Goal: Information Seeking & Learning: Get advice/opinions

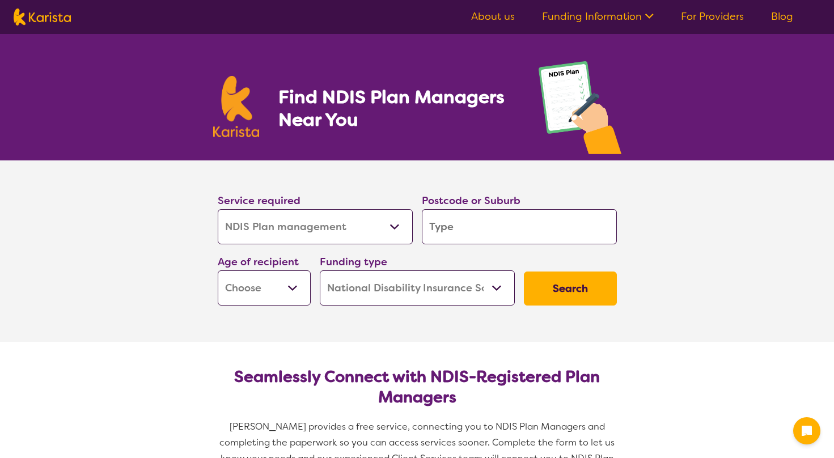
select select "NDIS Plan management"
select select "NDIS"
select select "NDIS Plan management"
select select "NDIS"
click at [516, 233] on input "search" at bounding box center [519, 226] width 195 height 35
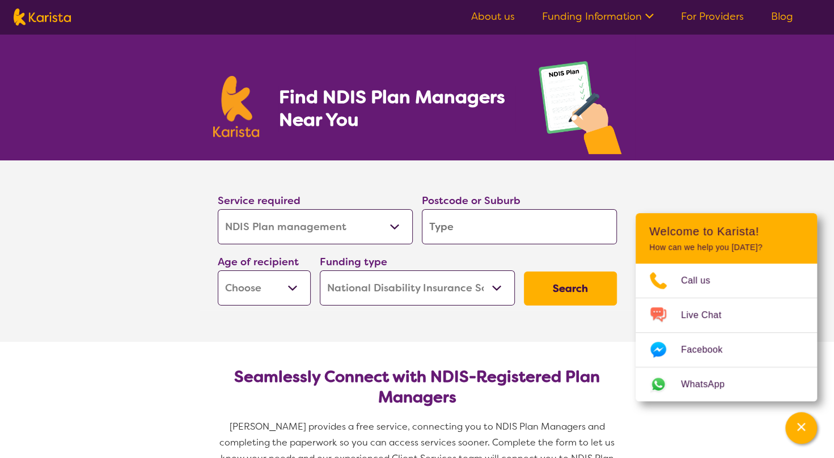
type input "3"
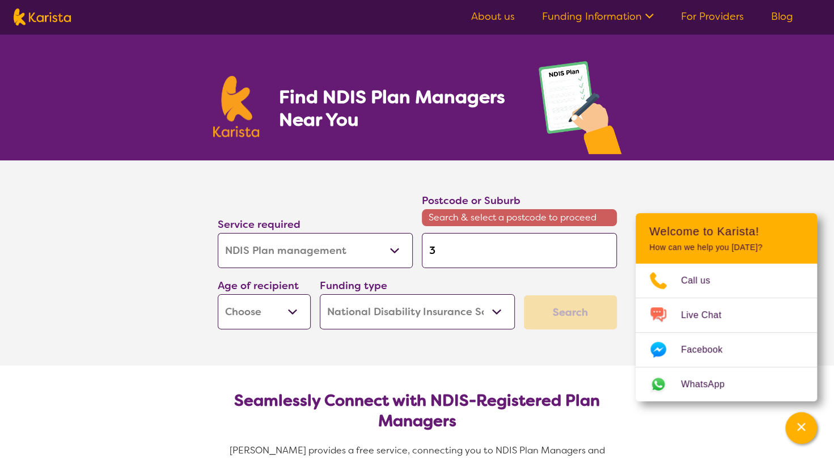
type input "31"
type input "314"
type input "3148"
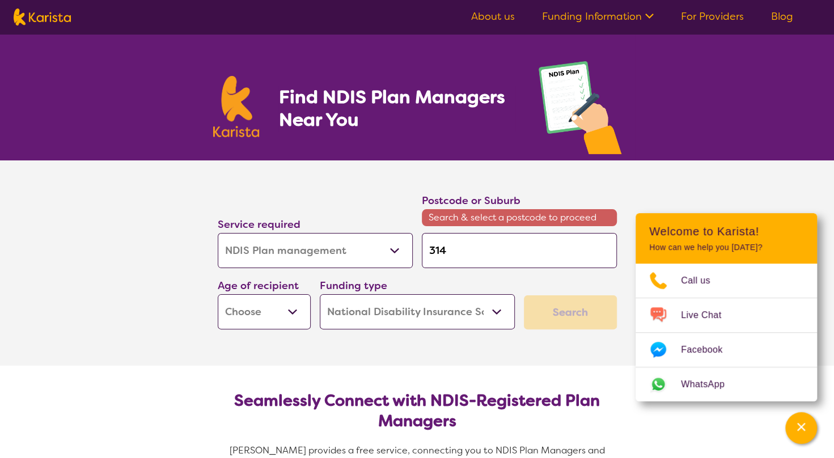
type input "3148"
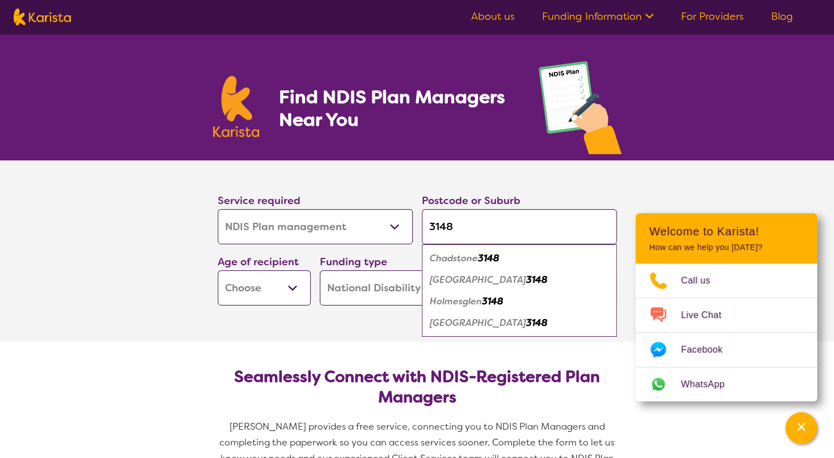
type input "314"
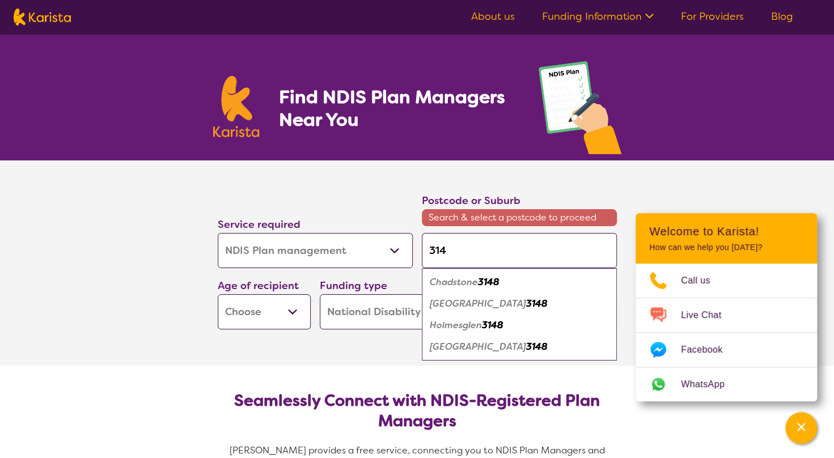
type input "3149"
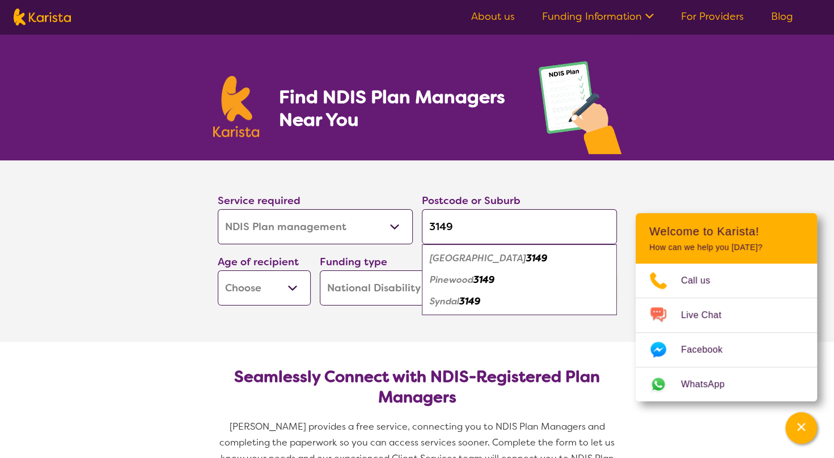
type input "3149"
click at [527, 260] on div "[GEOGRAPHIC_DATA] 3149" at bounding box center [520, 259] width 184 height 22
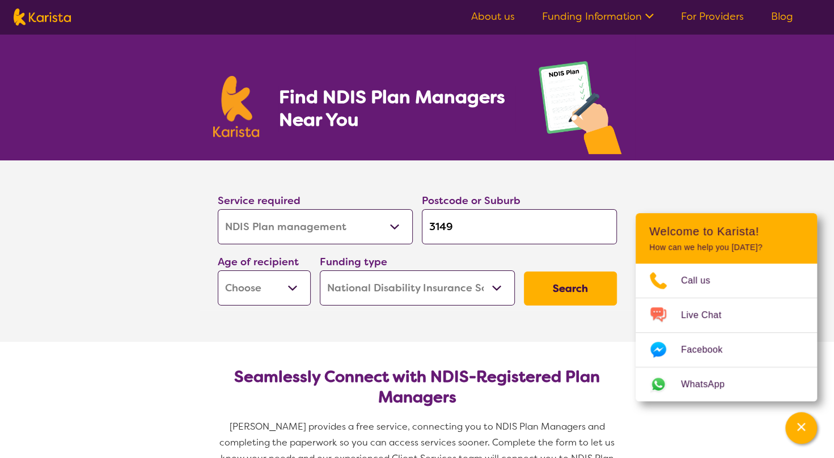
click at [497, 285] on select "Home Care Package (HCP) National Disability Insurance Scheme (NDIS) I don't know" at bounding box center [417, 288] width 195 height 35
click at [320, 271] on select "Home Care Package (HCP) National Disability Insurance Scheme (NDIS) I don't know" at bounding box center [417, 288] width 195 height 35
click at [579, 293] on button "Search" at bounding box center [570, 289] width 93 height 34
click at [299, 281] on select "Early Childhood - 0 to 9 Child - 10 to 11 Adolescent - 12 to 17 Adult - 18 to 6…" at bounding box center [264, 288] width 93 height 35
select select "AD"
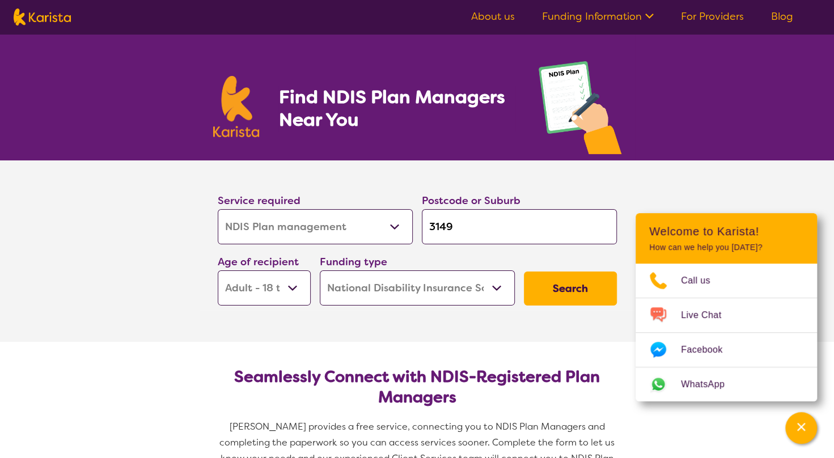
click at [218, 271] on select "Early Childhood - 0 to 9 Child - 10 to 11 Adolescent - 12 to 17 Adult - 18 to 6…" at bounding box center [264, 288] width 93 height 35
select select "AD"
click at [580, 285] on button "Search" at bounding box center [570, 289] width 93 height 34
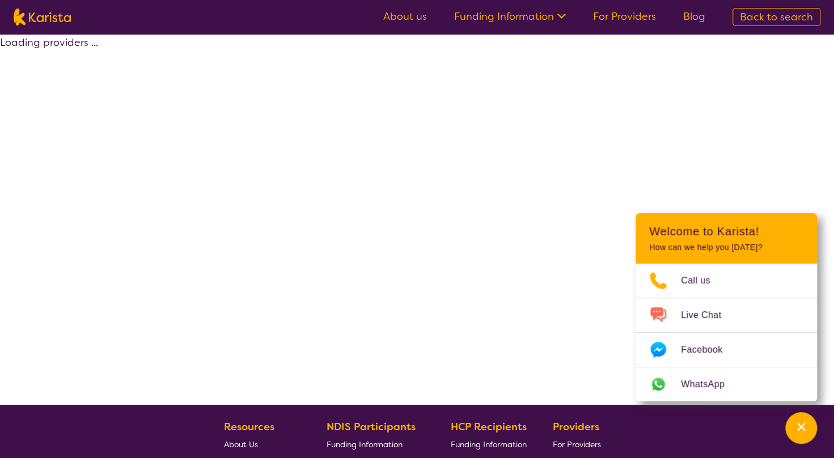
select select "by_score"
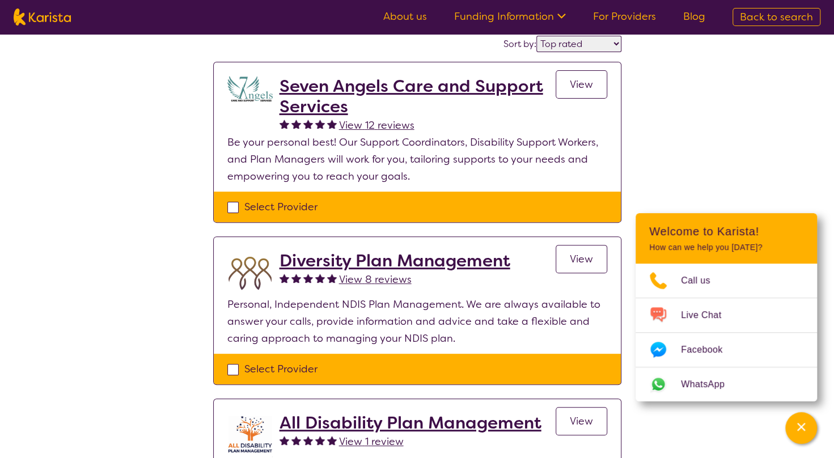
scroll to position [170, 0]
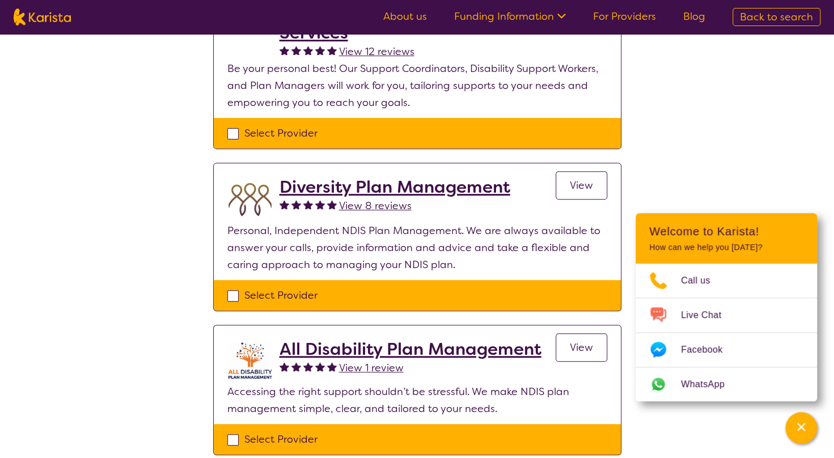
click at [555, 182] on div "Diversity Plan Management View 8 reviews View" at bounding box center [444, 199] width 328 height 45
click at [588, 186] on span "View" at bounding box center [581, 186] width 23 height 14
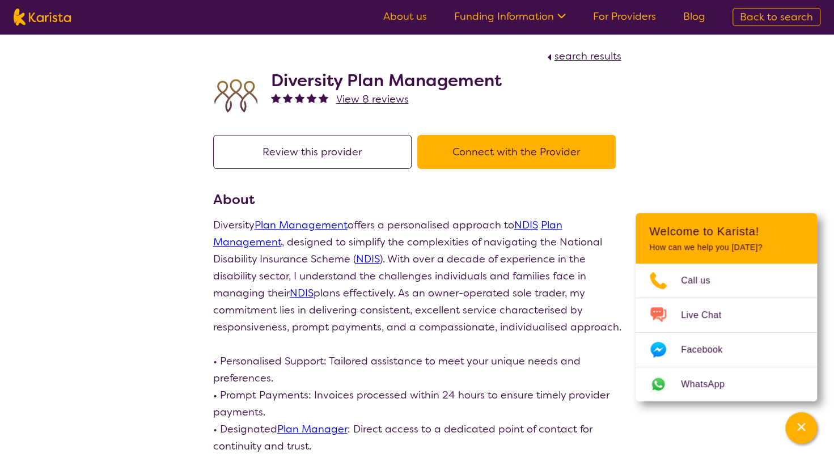
click at [504, 146] on button "Connect with the Provider" at bounding box center [517, 152] width 199 height 34
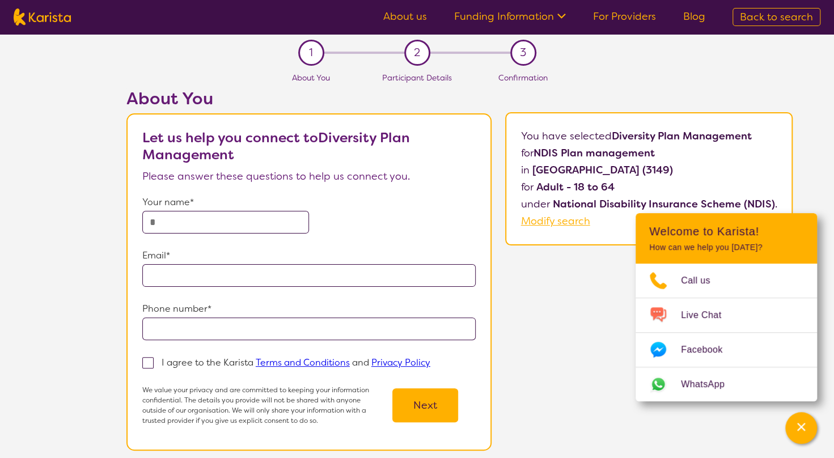
click at [616, 19] on link "For Providers" at bounding box center [624, 17] width 63 height 14
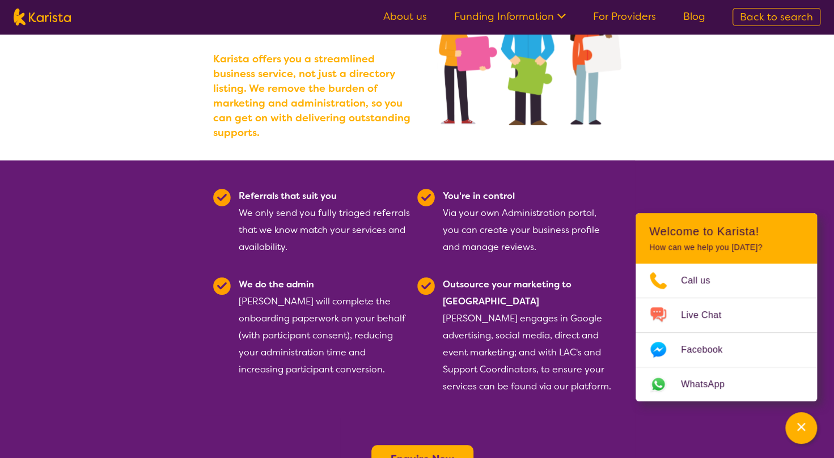
scroll to position [170, 0]
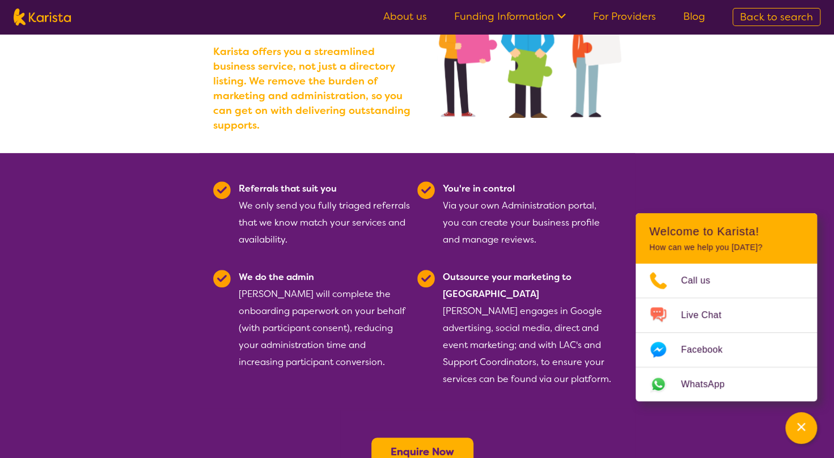
click at [420, 445] on b "Enquire Now" at bounding box center [423, 452] width 64 height 14
